Goal: Information Seeking & Learning: Learn about a topic

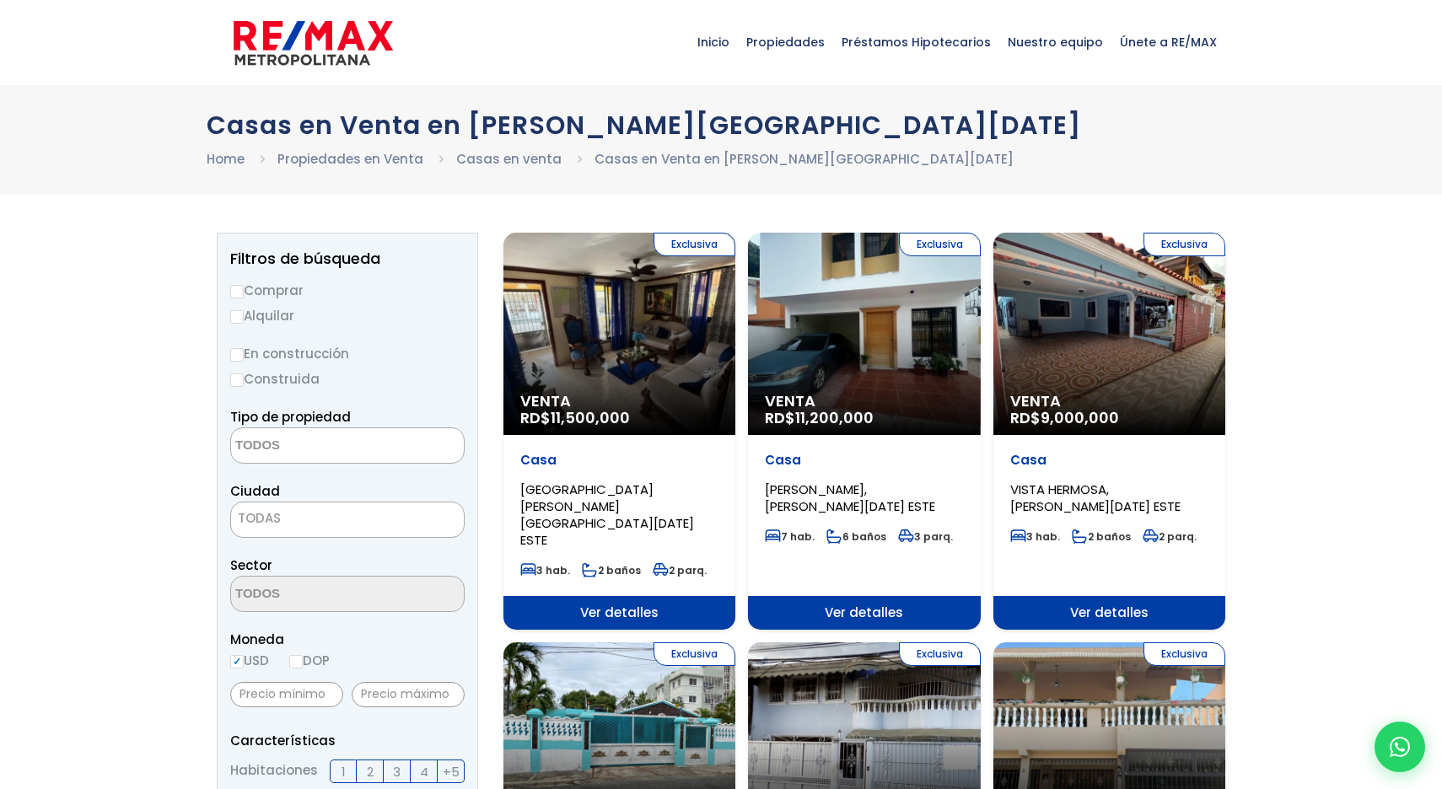
select select
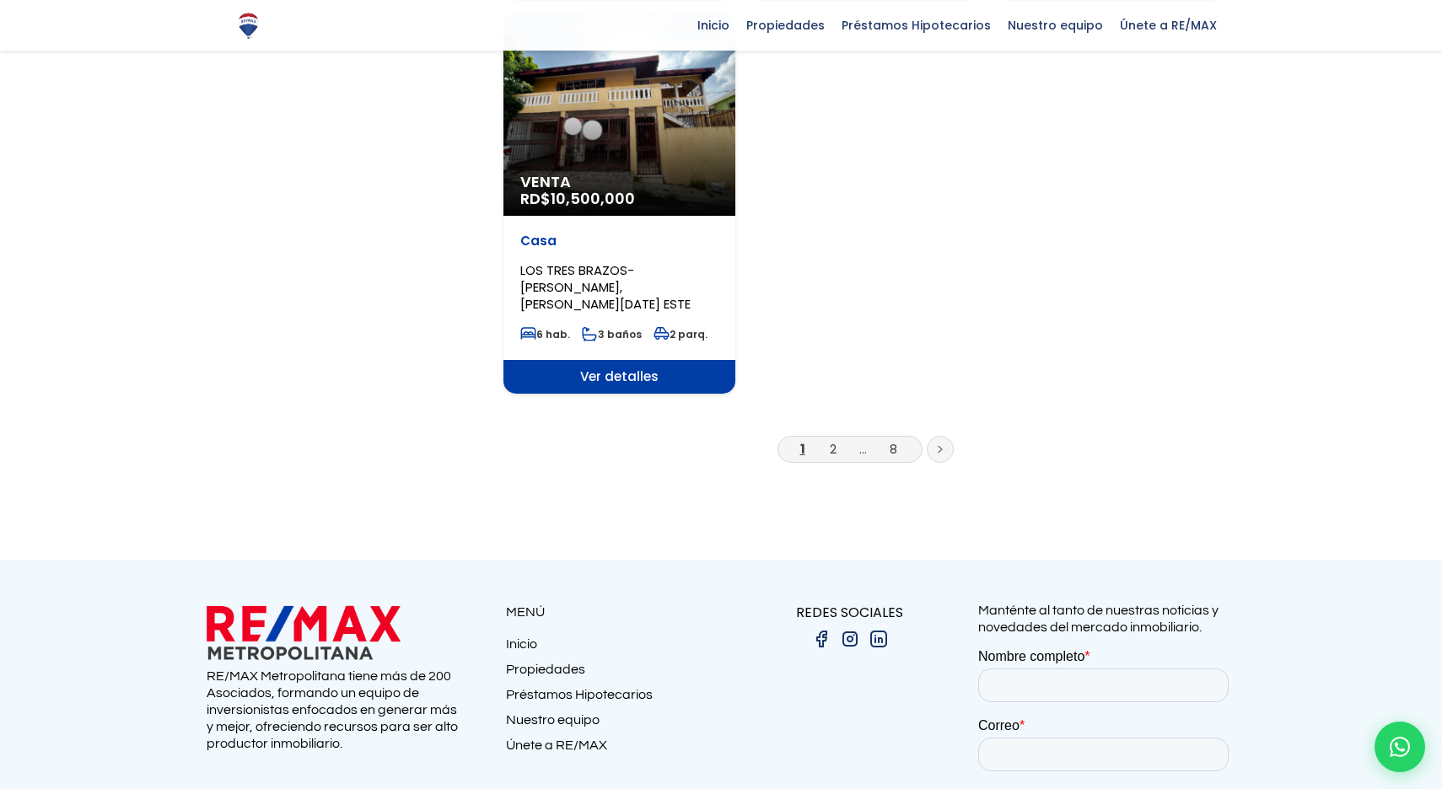
scroll to position [2270, 0]
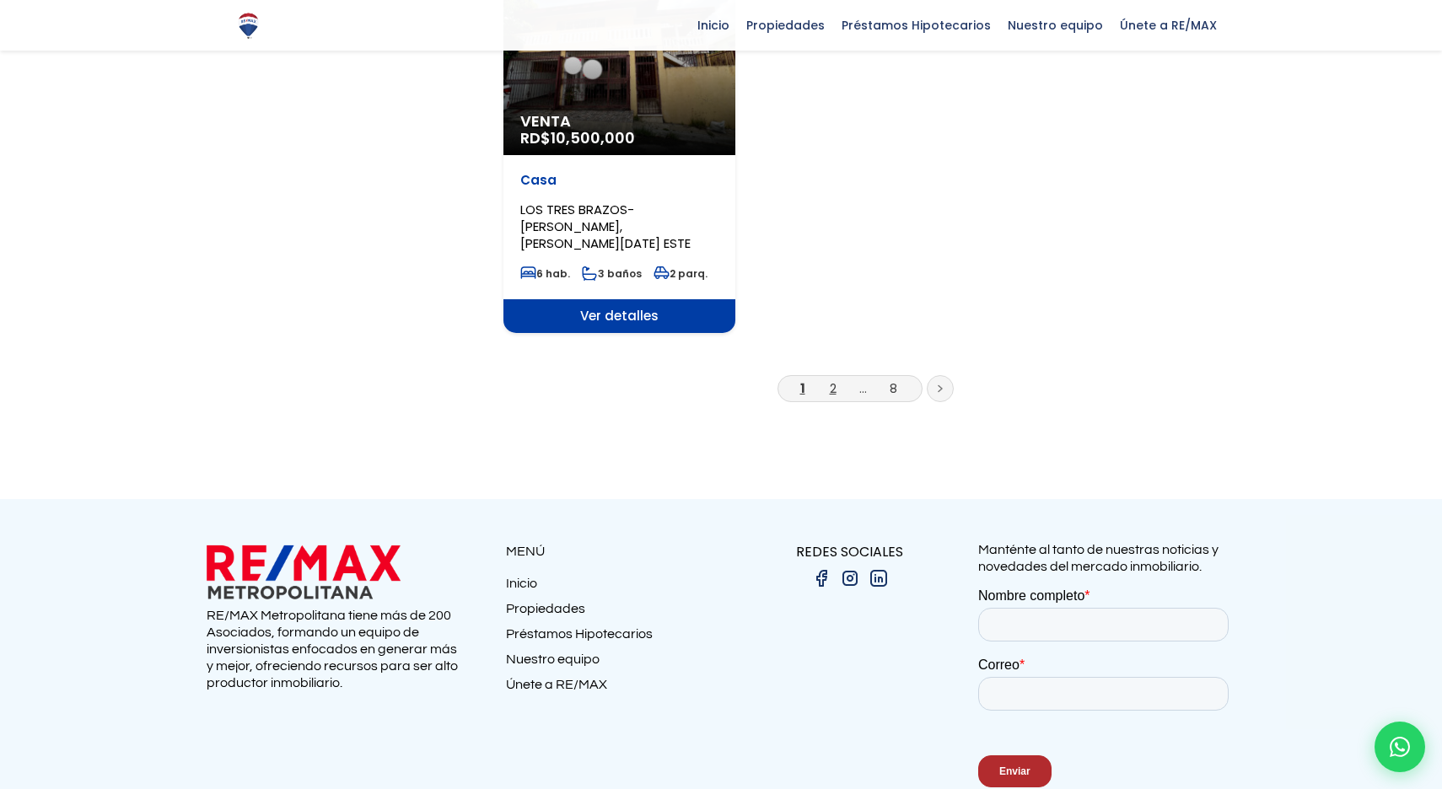
click at [836, 379] on link "2" at bounding box center [833, 388] width 7 height 18
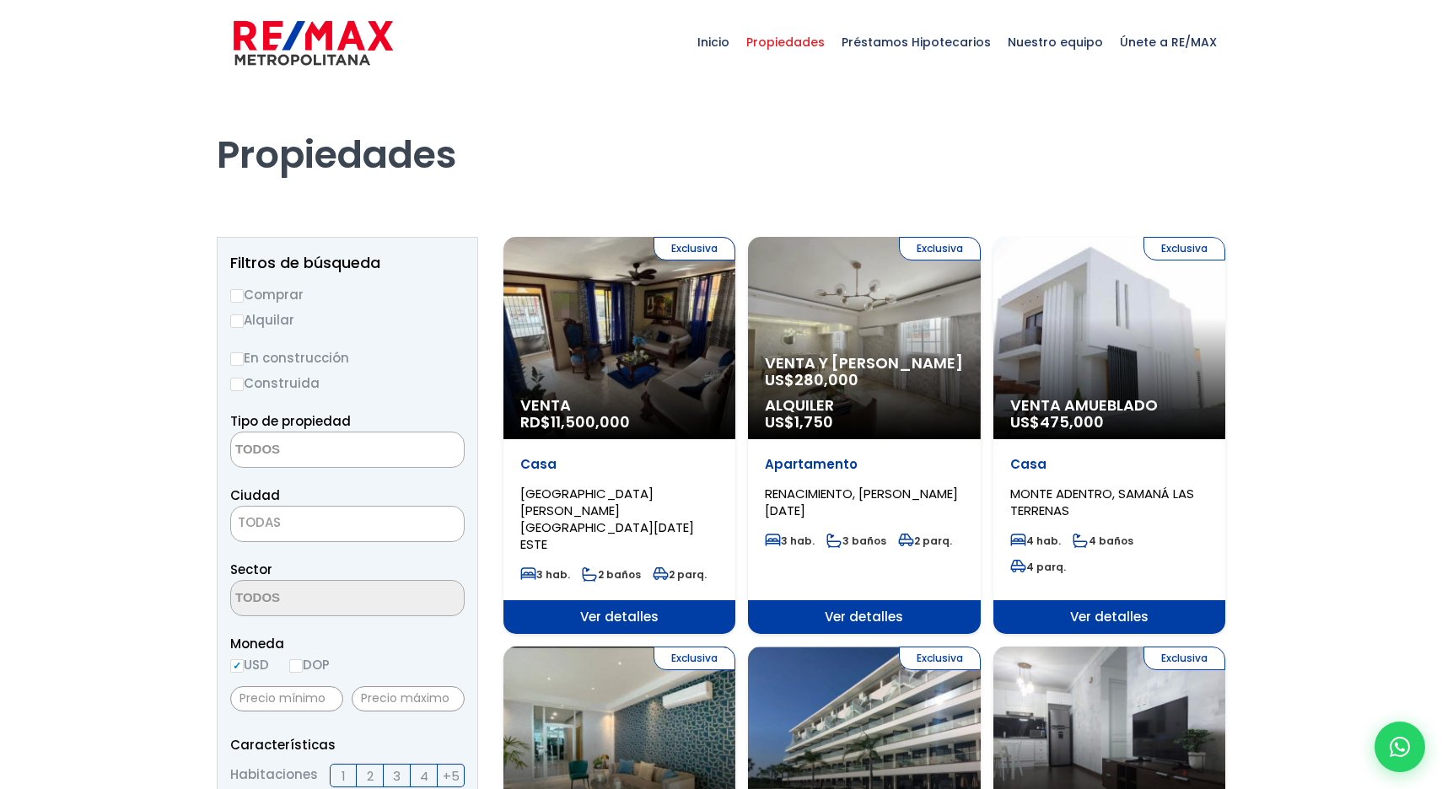
select select
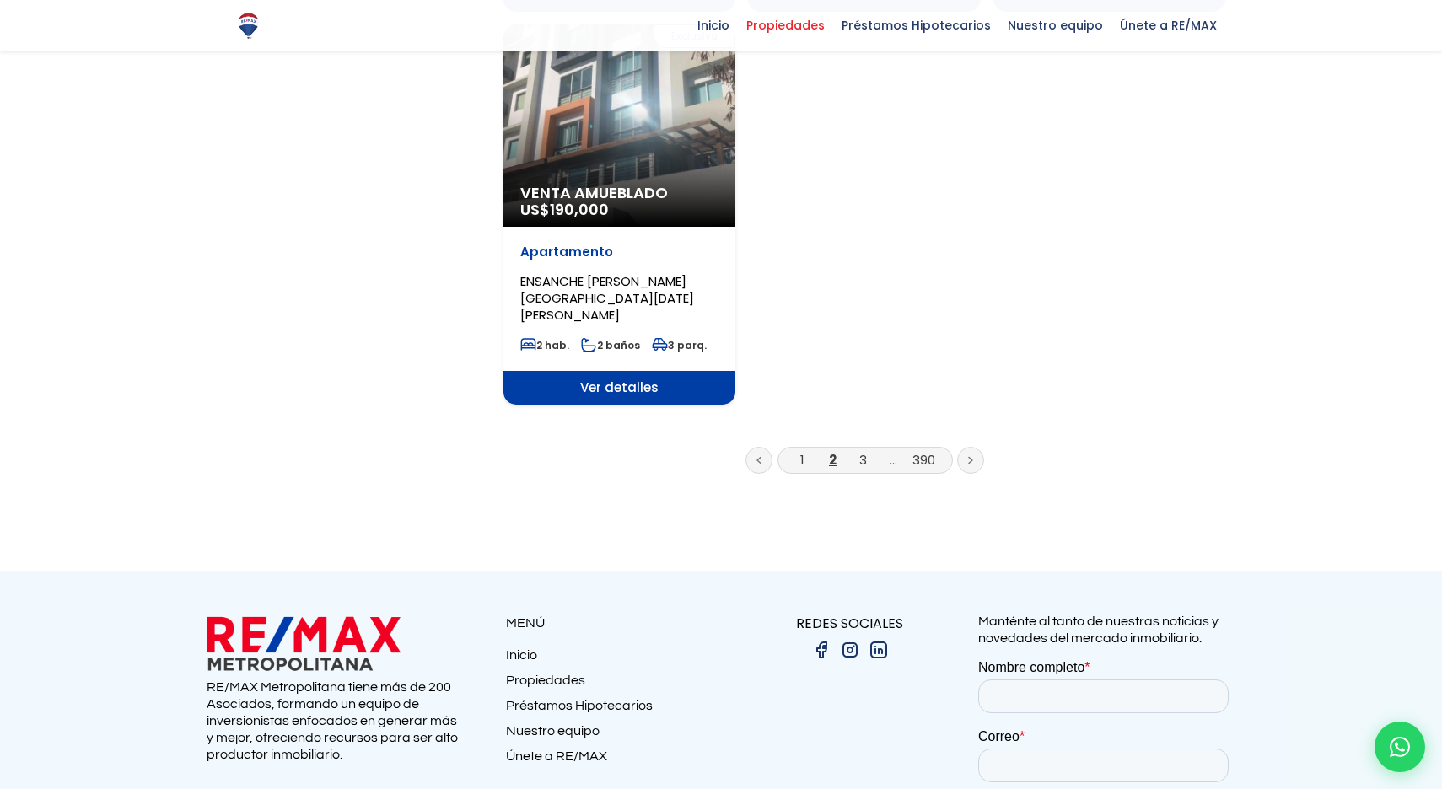
scroll to position [2195, 0]
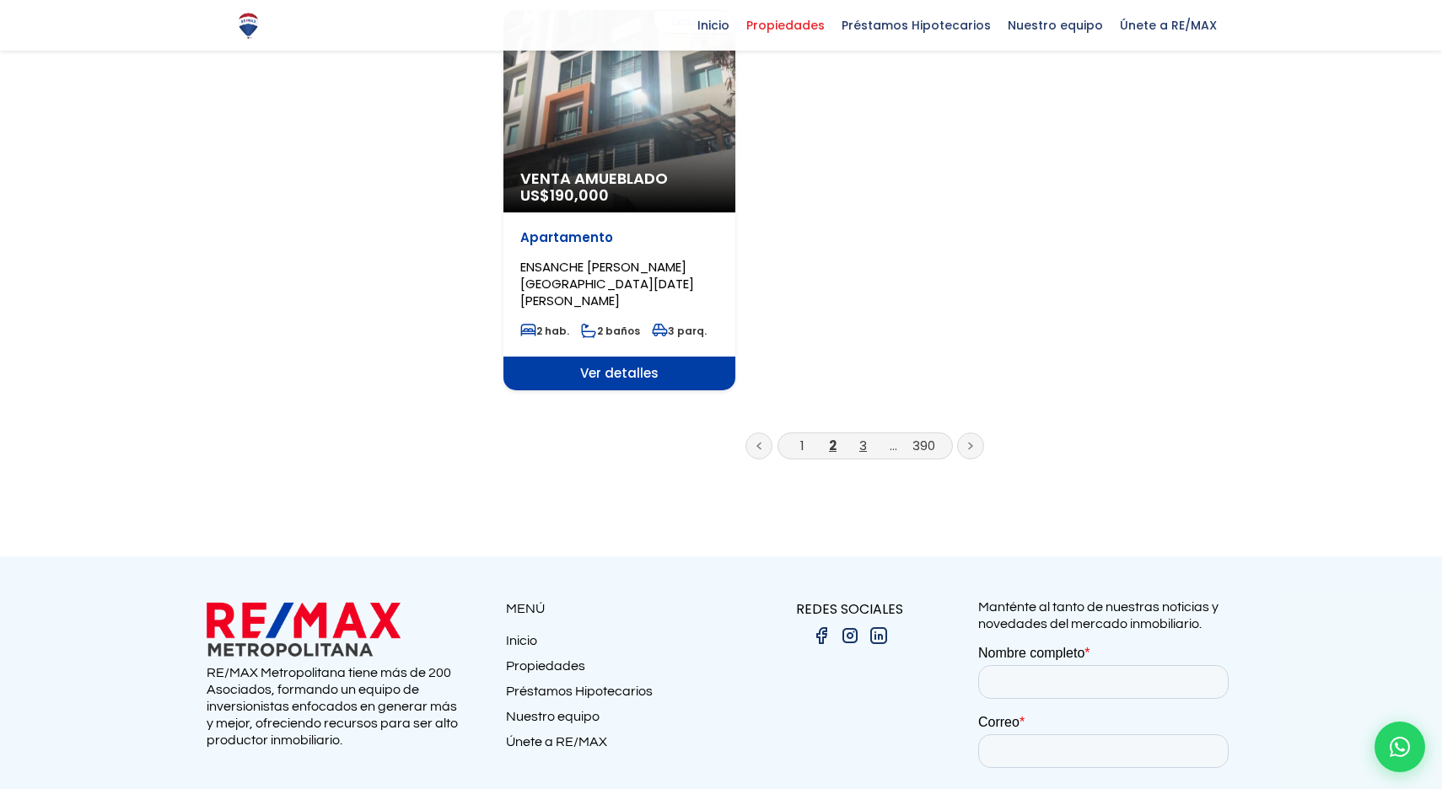
click at [861, 437] on link "3" at bounding box center [863, 446] width 8 height 18
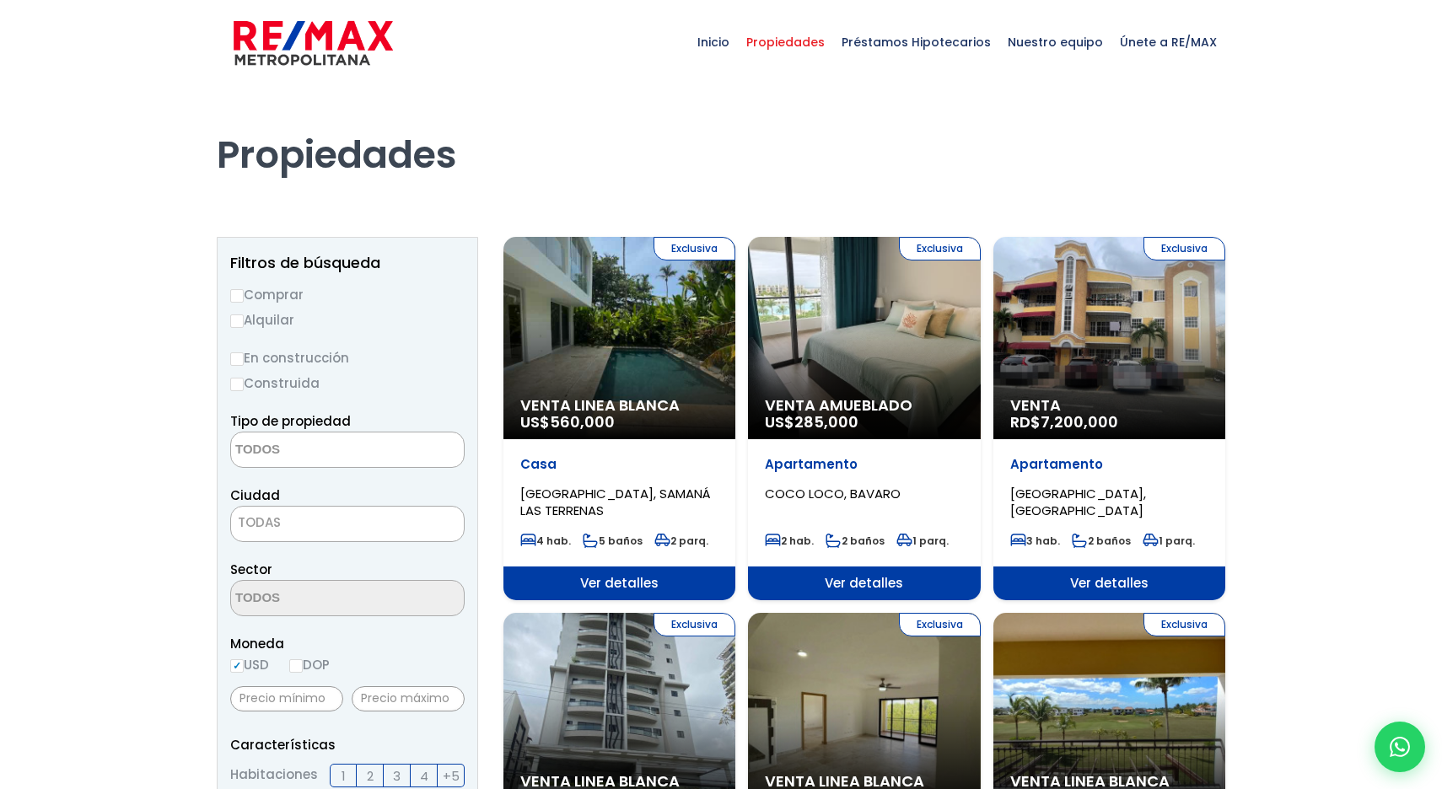
select select
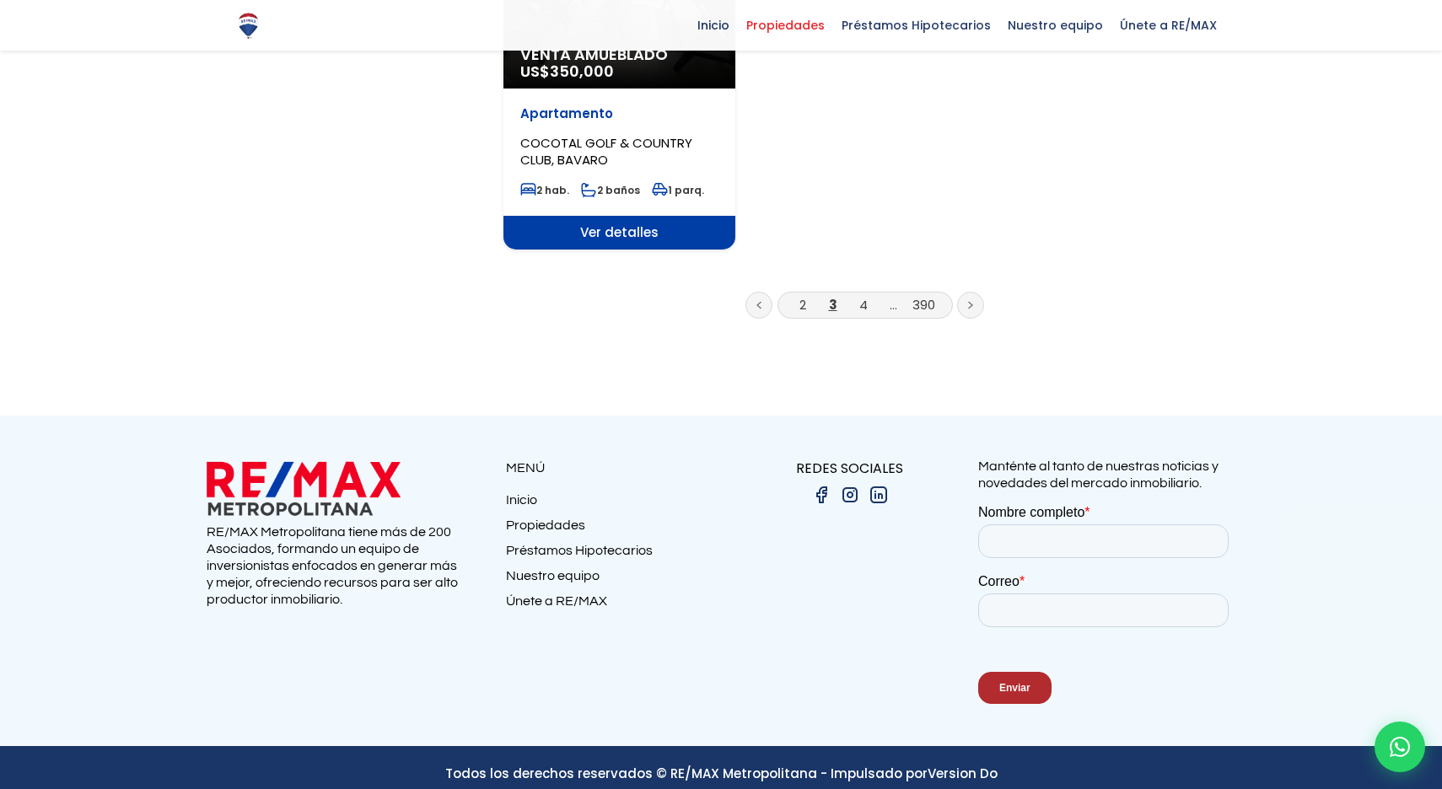
scroll to position [2278, 0]
click at [859, 297] on link "4" at bounding box center [863, 306] width 8 height 18
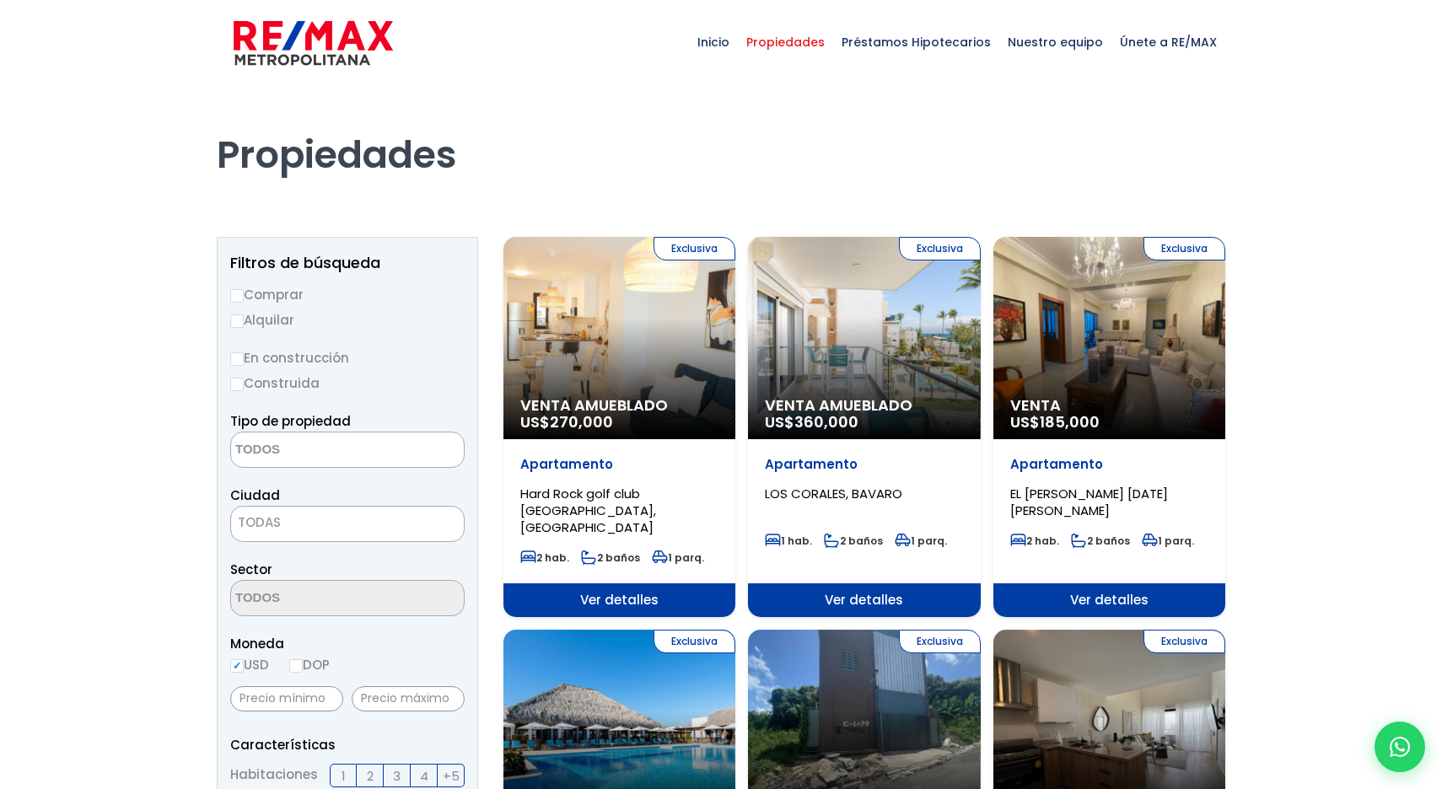
select select
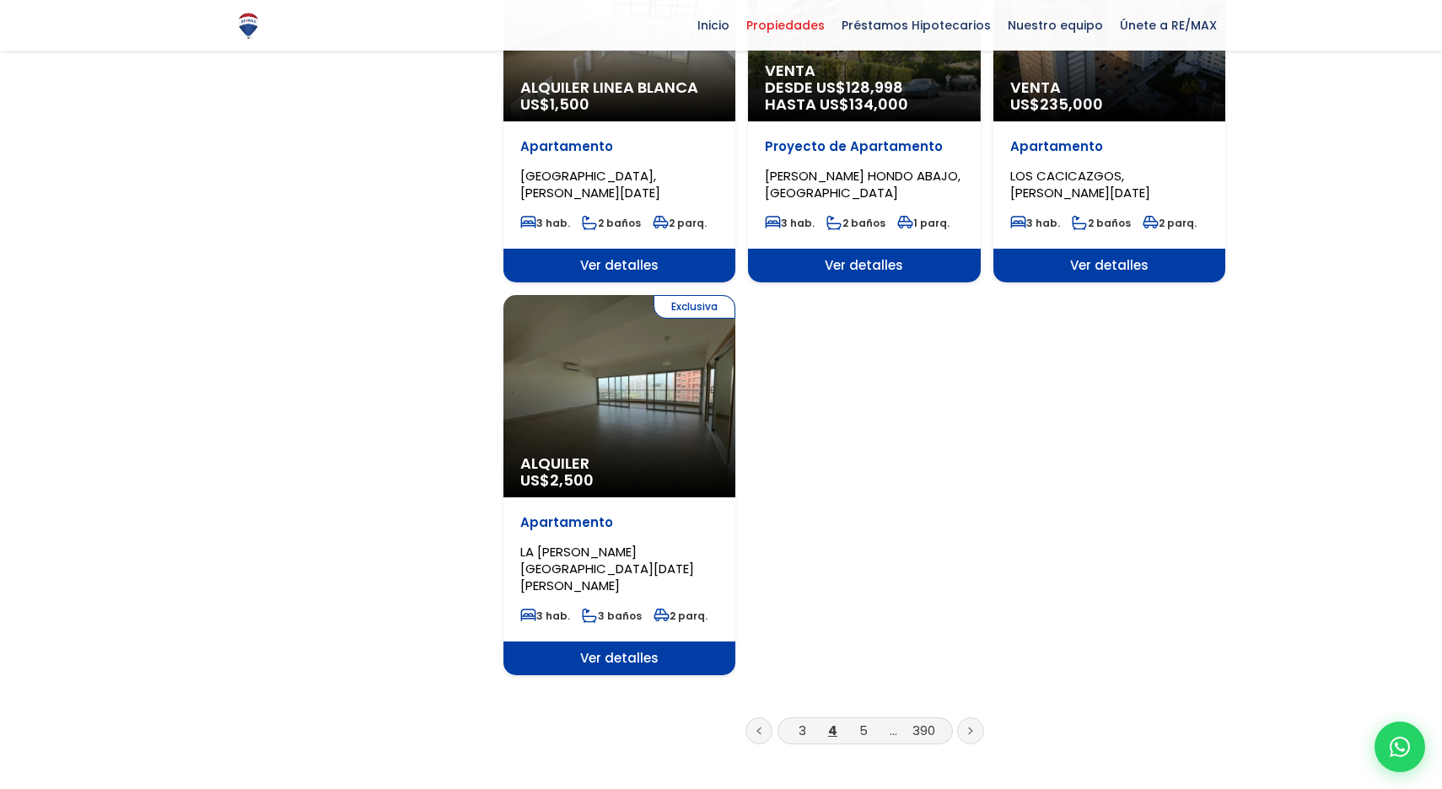
scroll to position [1942, 0]
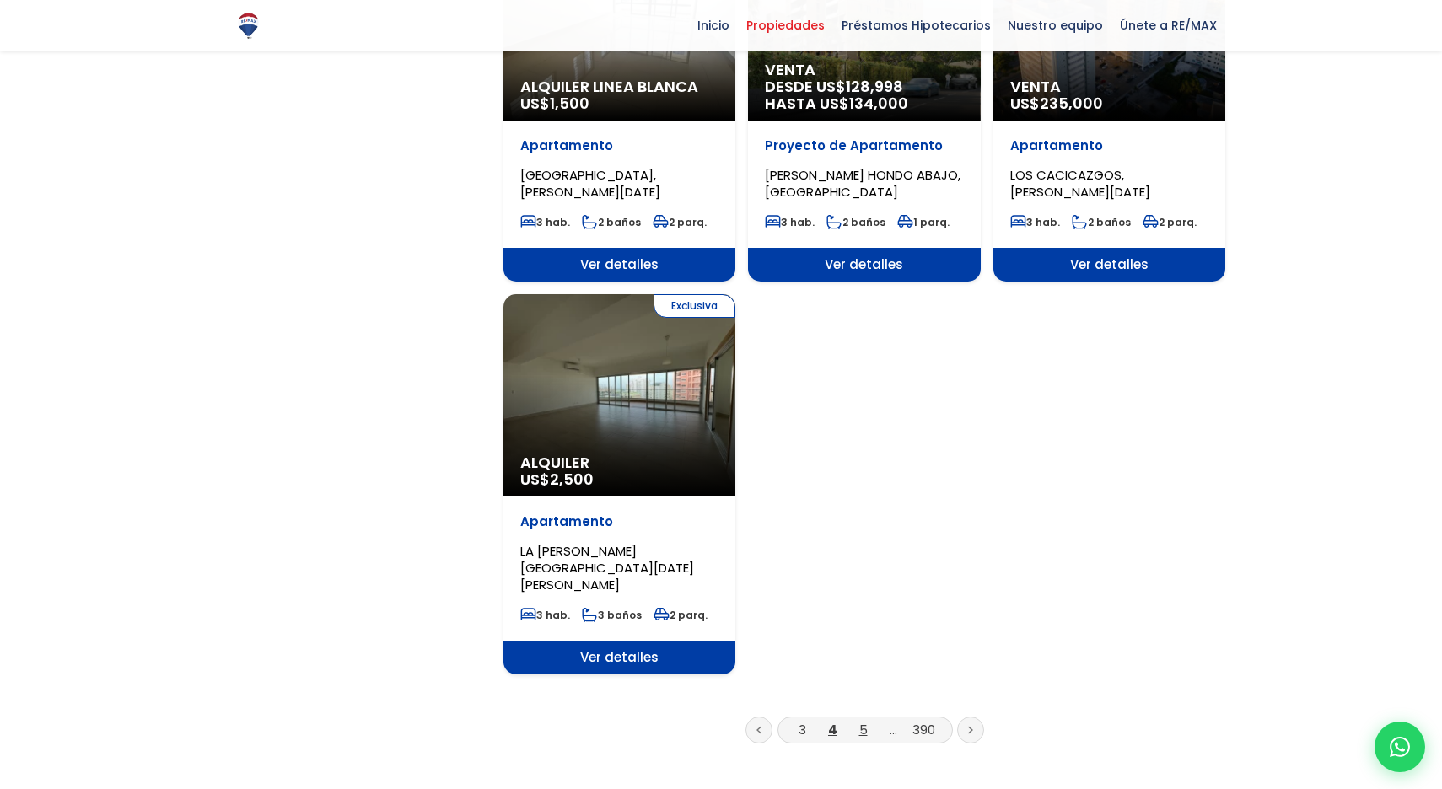
click at [861, 721] on link "5" at bounding box center [863, 730] width 8 height 18
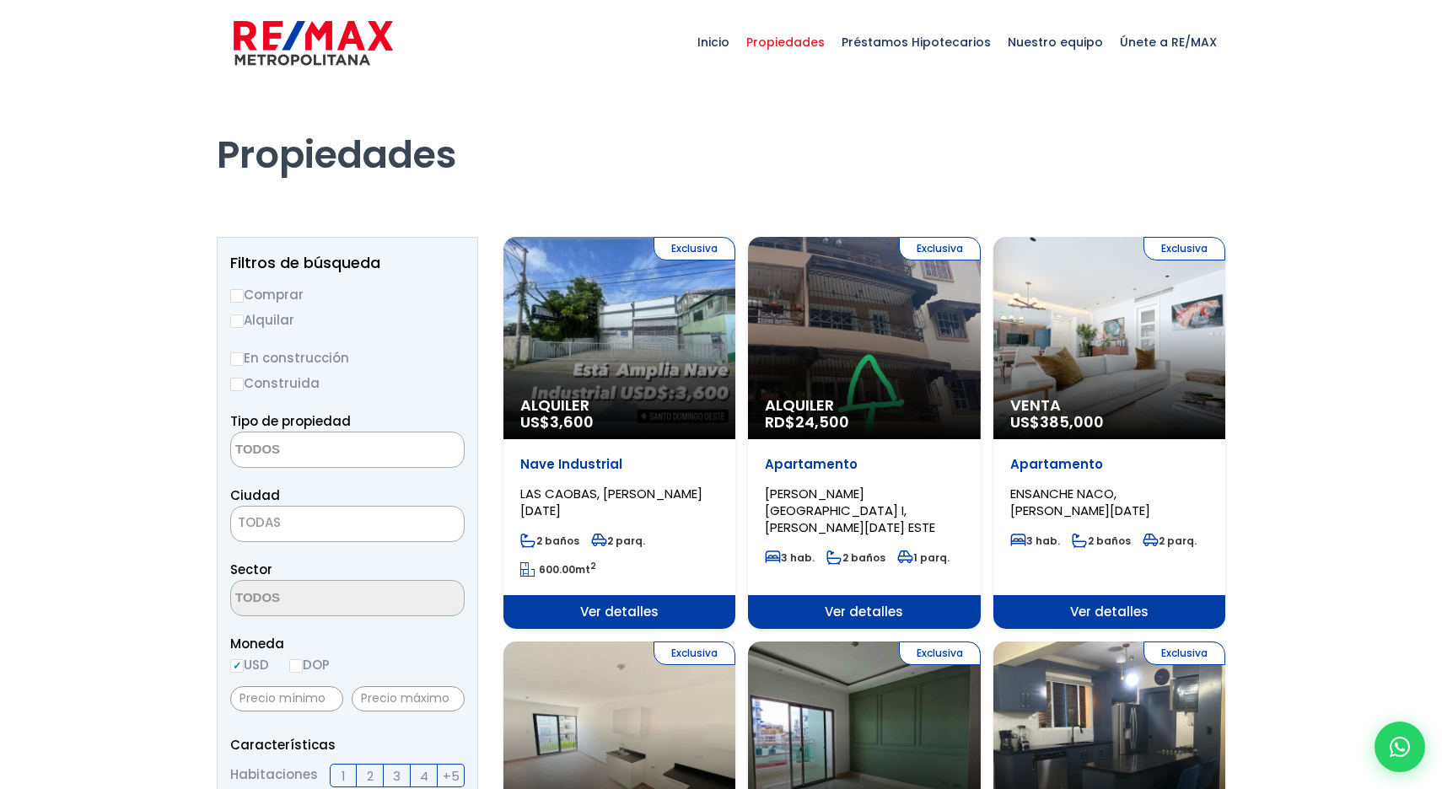
select select
